Goal: Transaction & Acquisition: Purchase product/service

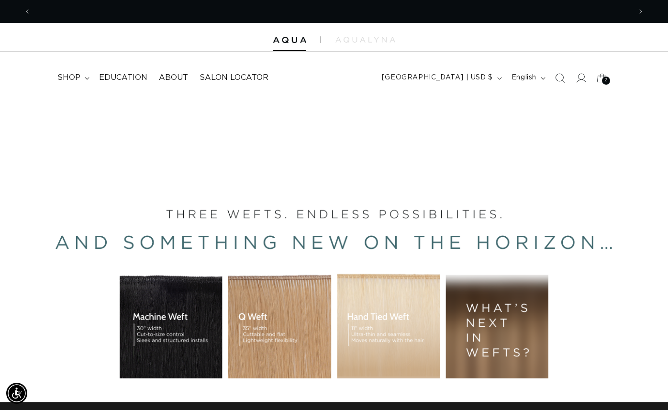
scroll to position [0, 1200]
click at [66, 78] on span "shop" at bounding box center [68, 78] width 23 height 10
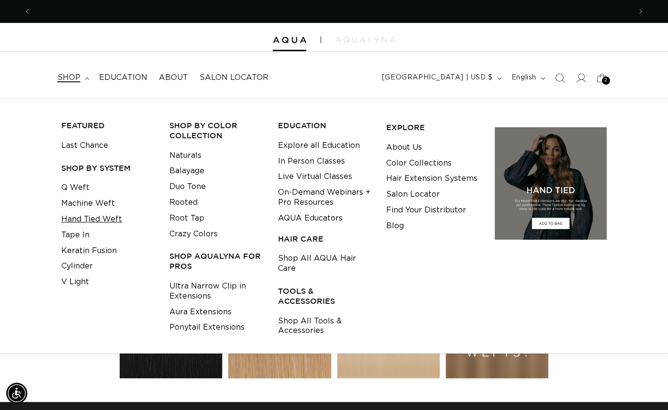
scroll to position [0, 0]
click at [82, 234] on link "Tape In" at bounding box center [75, 235] width 28 height 16
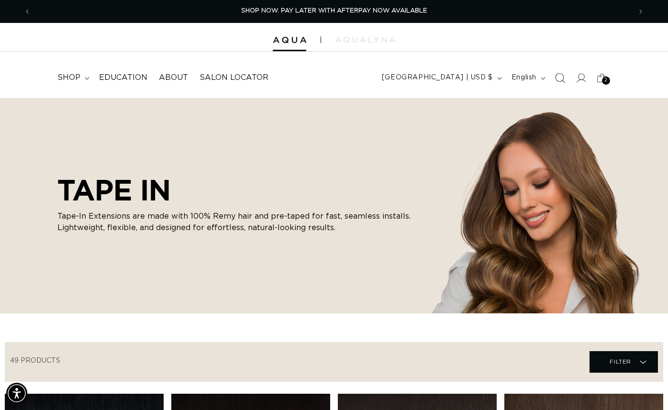
click at [560, 78] on icon "Search" at bounding box center [560, 78] width 10 height 10
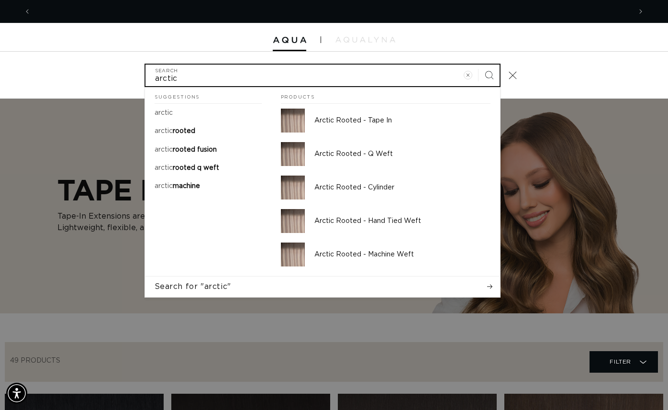
scroll to position [0, 600]
type input "arctic"
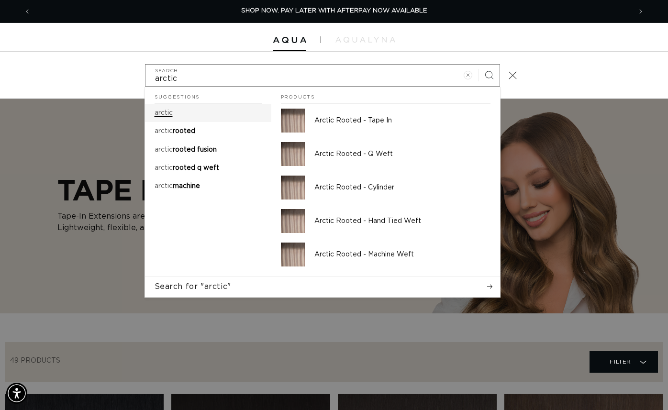
click at [164, 117] on p "arctic" at bounding box center [164, 113] width 18 height 9
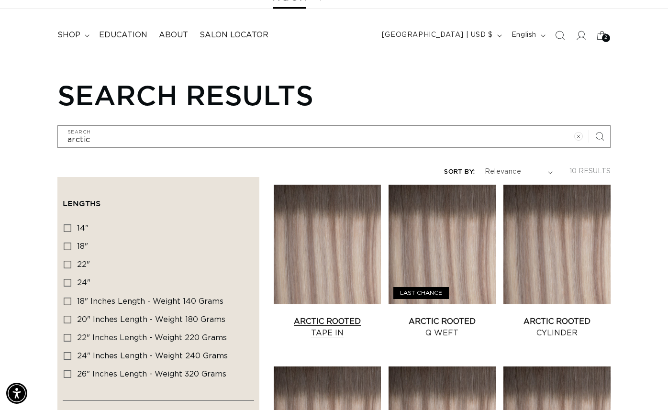
scroll to position [46, 0]
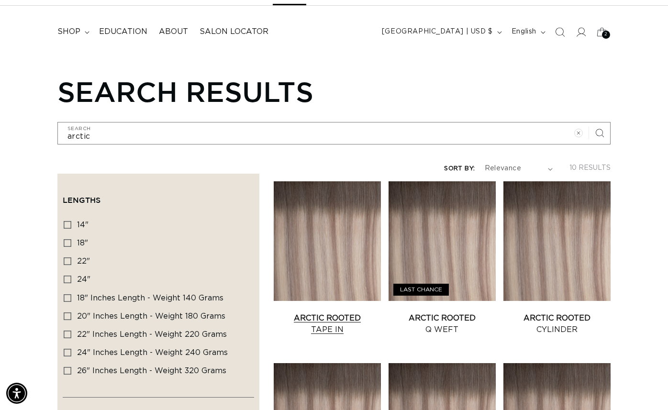
click at [330, 313] on link "Arctic Rooted Tape In" at bounding box center [327, 324] width 107 height 23
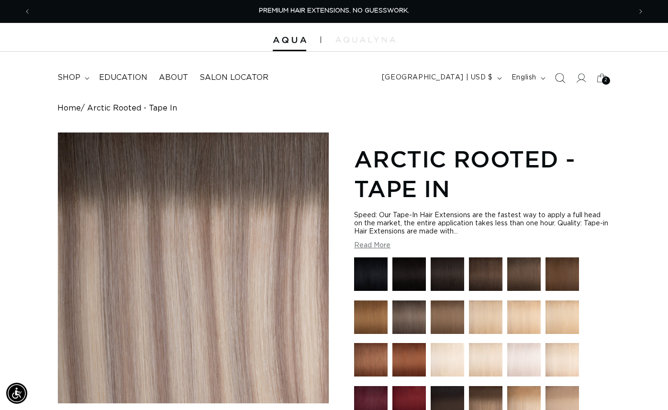
click at [559, 78] on icon "Search" at bounding box center [560, 78] width 10 height 10
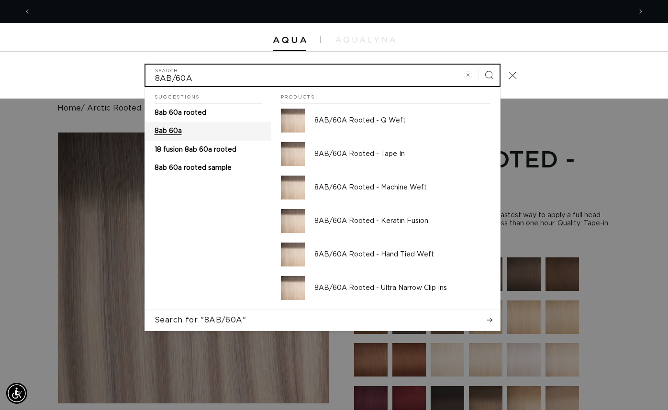
type input "8AB/60A"
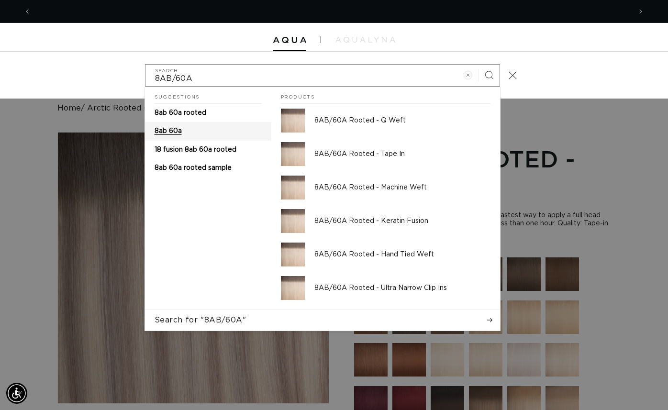
click at [170, 130] on span "8ab 60a" at bounding box center [168, 131] width 27 height 7
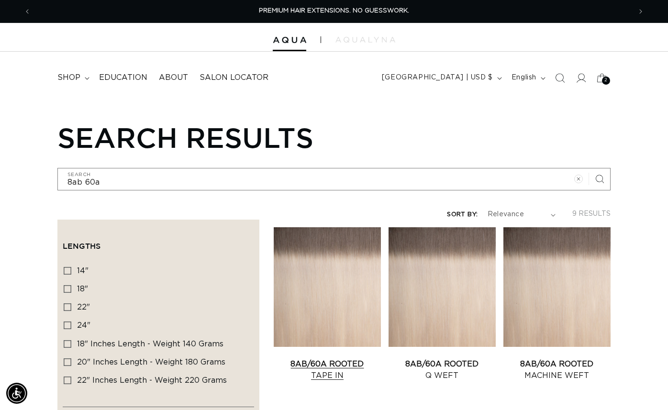
click at [318, 358] on link "8AB/60A Rooted Tape In" at bounding box center [327, 369] width 107 height 23
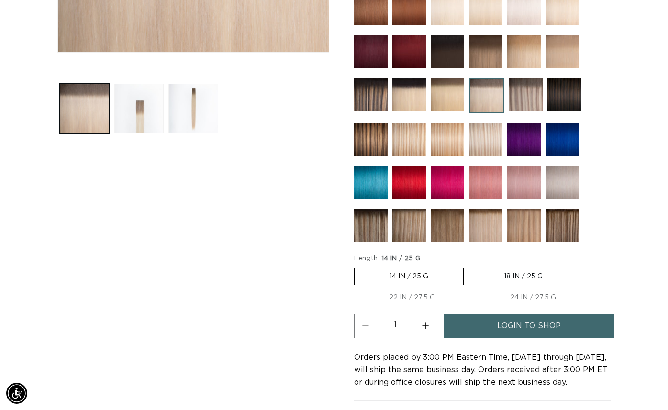
scroll to position [0, 1200]
click at [515, 280] on label "18 IN / 25 G Variant sold out or unavailable" at bounding box center [523, 277] width 109 height 16
click at [469, 267] on input "18 IN / 25 G Variant sold out or unavailable" at bounding box center [469, 266] width 0 height 0
radio input "true"
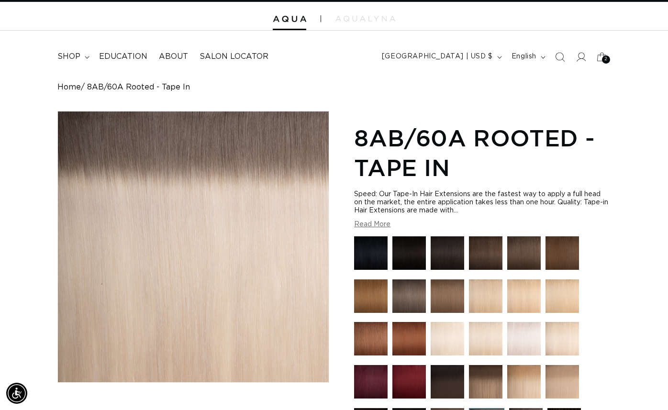
scroll to position [0, 0]
